Goal: Information Seeking & Learning: Learn about a topic

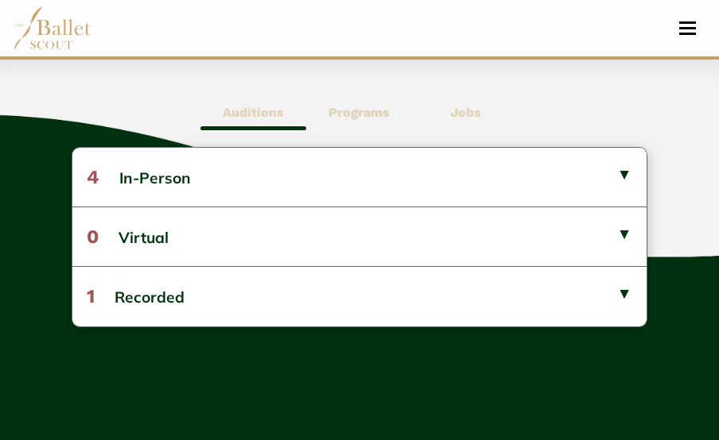
scroll to position [785, 0]
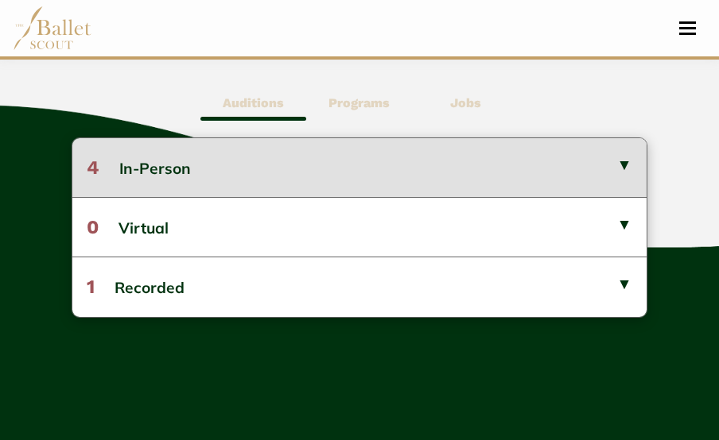
click at [179, 172] on button "4 In-Person" at bounding box center [358, 167] width 573 height 59
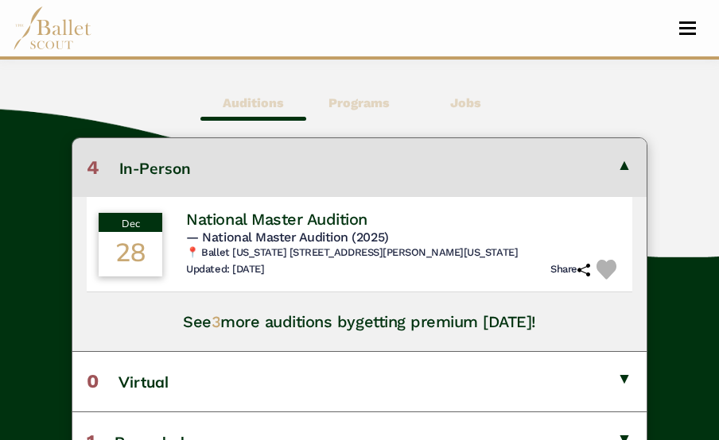
click at [222, 325] on h4 "See 3 more auditions by getting premium [DATE]!" at bounding box center [359, 322] width 353 height 21
click at [354, 330] on h4 "See 3 more auditions by getting premium [DATE]!" at bounding box center [359, 322] width 353 height 21
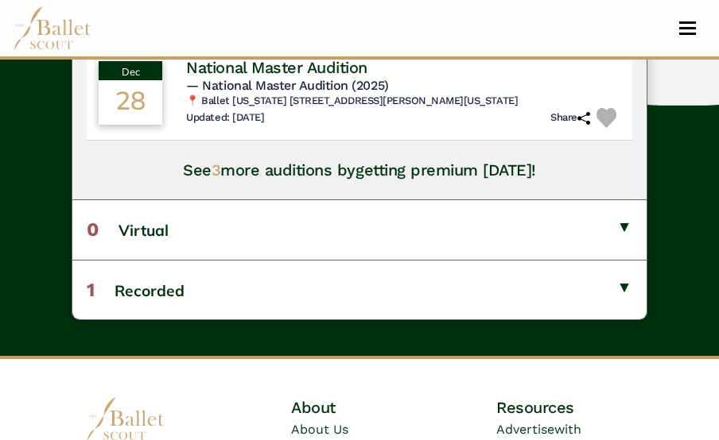
scroll to position [936, 0]
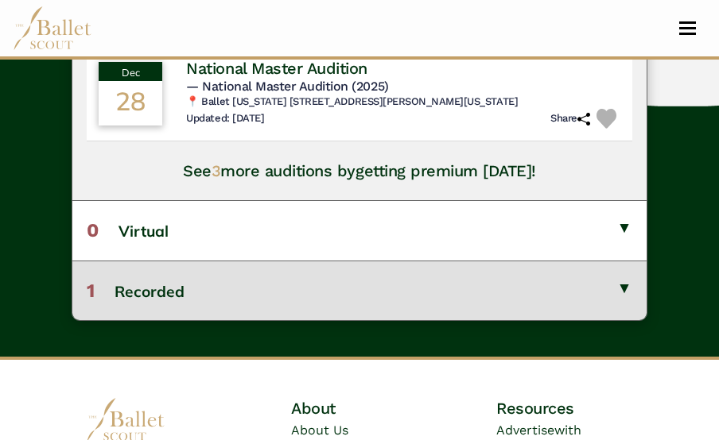
click at [370, 304] on button "1 Recorded" at bounding box center [358, 291] width 573 height 60
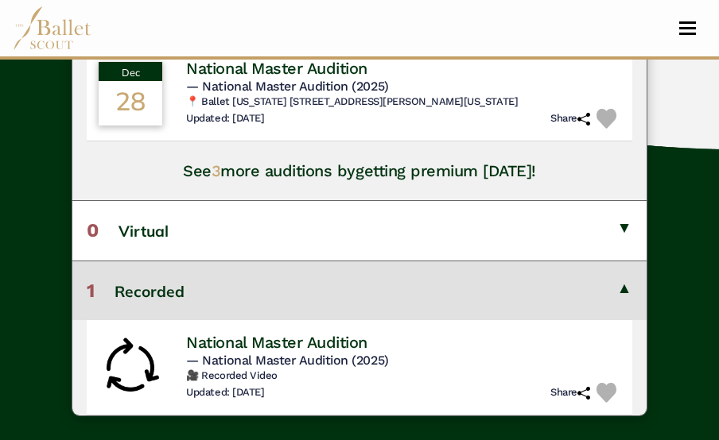
click at [370, 303] on button "1 Recorded" at bounding box center [358, 291] width 573 height 60
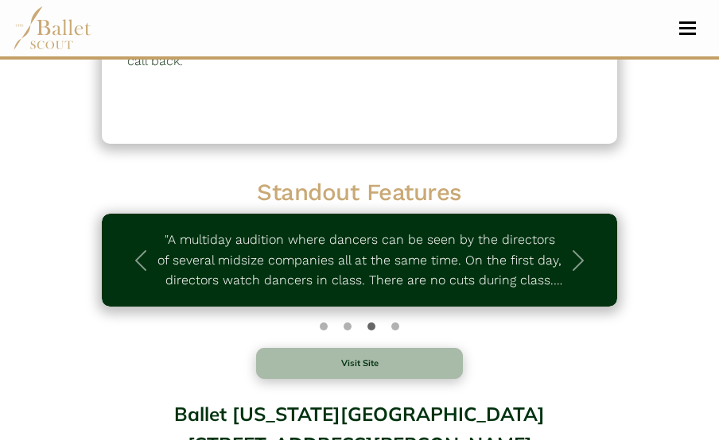
scroll to position [0, 0]
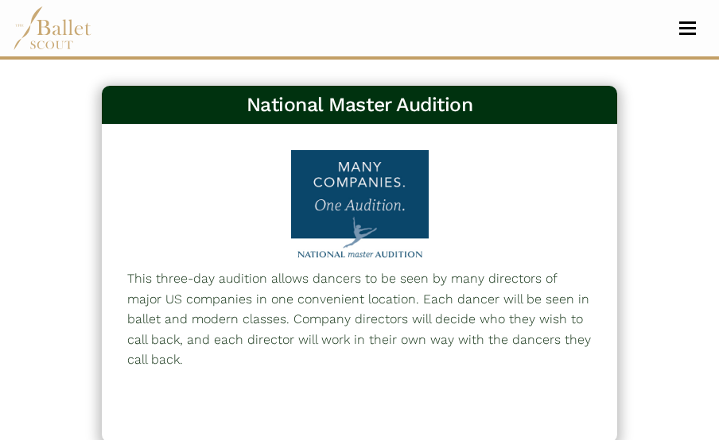
click at [678, 36] on nav "Home Search Organizations Programs Auditions Jobs" at bounding box center [359, 28] width 693 height 56
click at [700, 36] on nav "Home Search Organizations Programs Auditions Jobs" at bounding box center [359, 28] width 693 height 56
click at [686, 36] on nav "Home Search Organizations Programs Auditions Jobs" at bounding box center [359, 28] width 693 height 56
click at [684, 23] on span "Toggle navigation" at bounding box center [687, 22] width 17 height 2
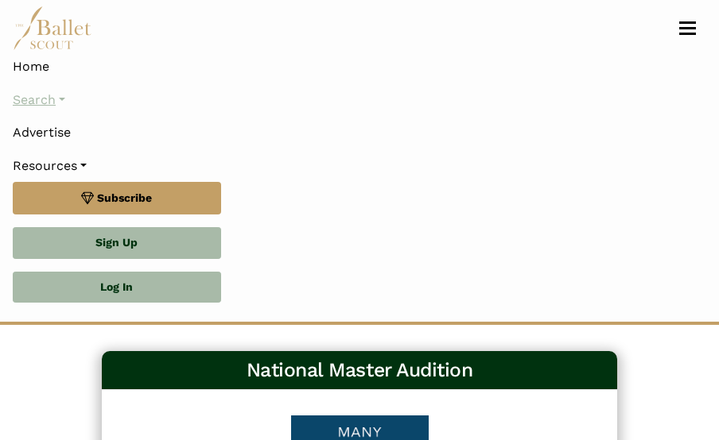
click at [56, 102] on link "Search" at bounding box center [359, 99] width 693 height 33
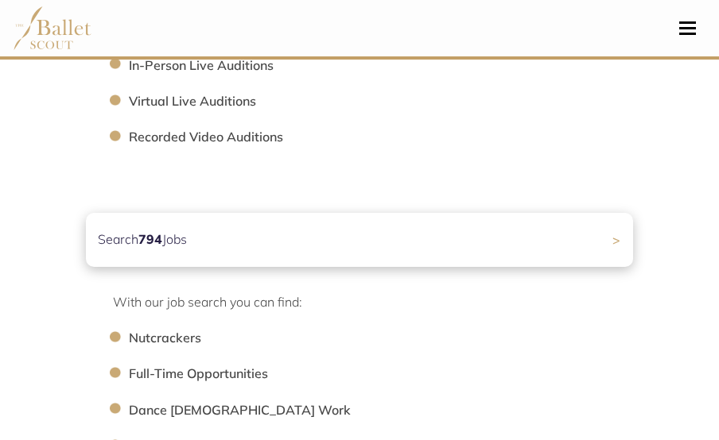
scroll to position [782, 0]
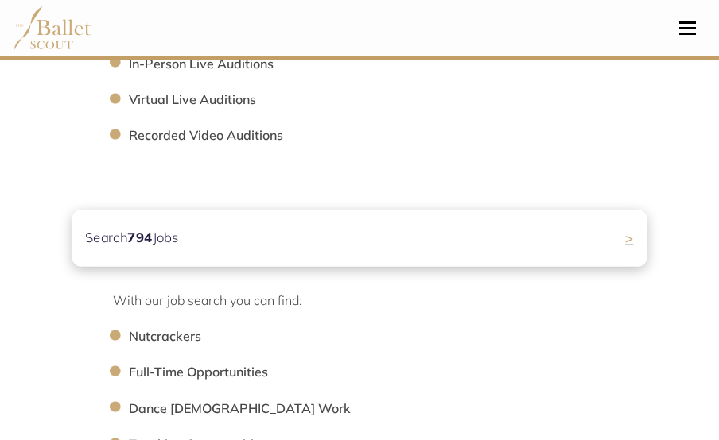
click at [273, 238] on div "Search 794 Jobs >" at bounding box center [359, 238] width 574 height 56
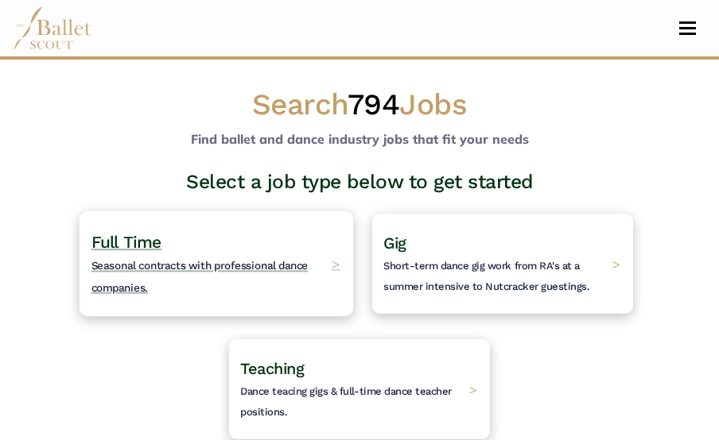
click at [264, 260] on span "Seasonal contracts with professional dance companies." at bounding box center [199, 277] width 217 height 34
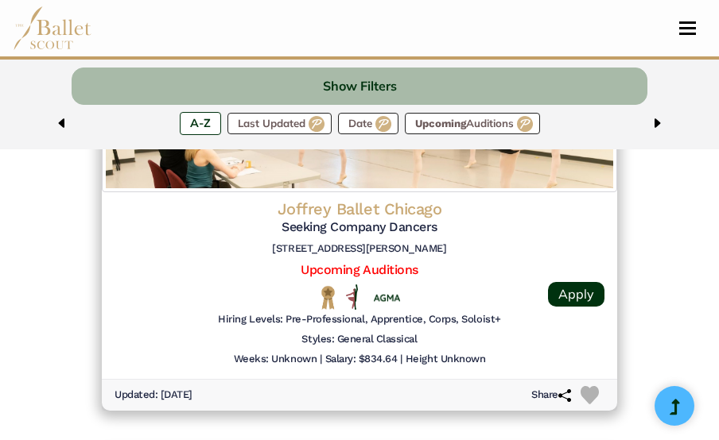
scroll to position [3205, 0]
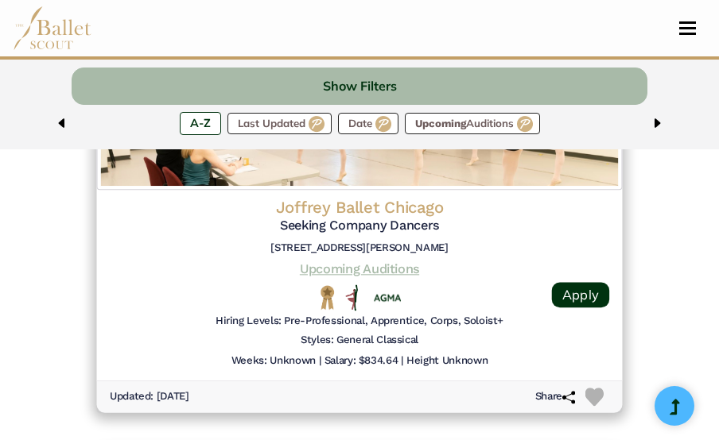
click at [379, 273] on link "Upcoming Auditions" at bounding box center [359, 269] width 119 height 15
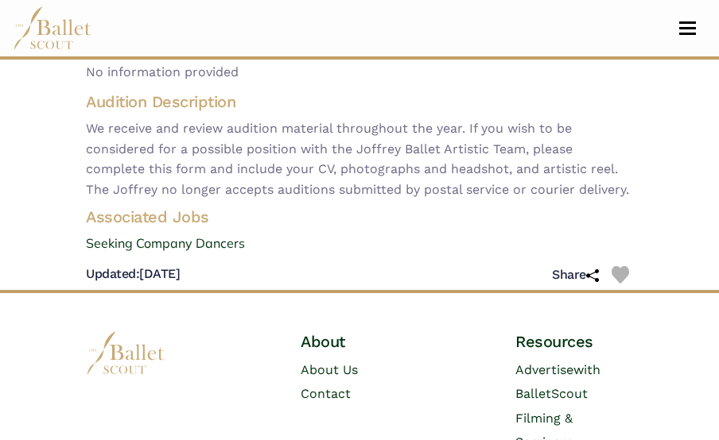
scroll to position [190, 0]
